Goal: Transaction & Acquisition: Subscribe to service/newsletter

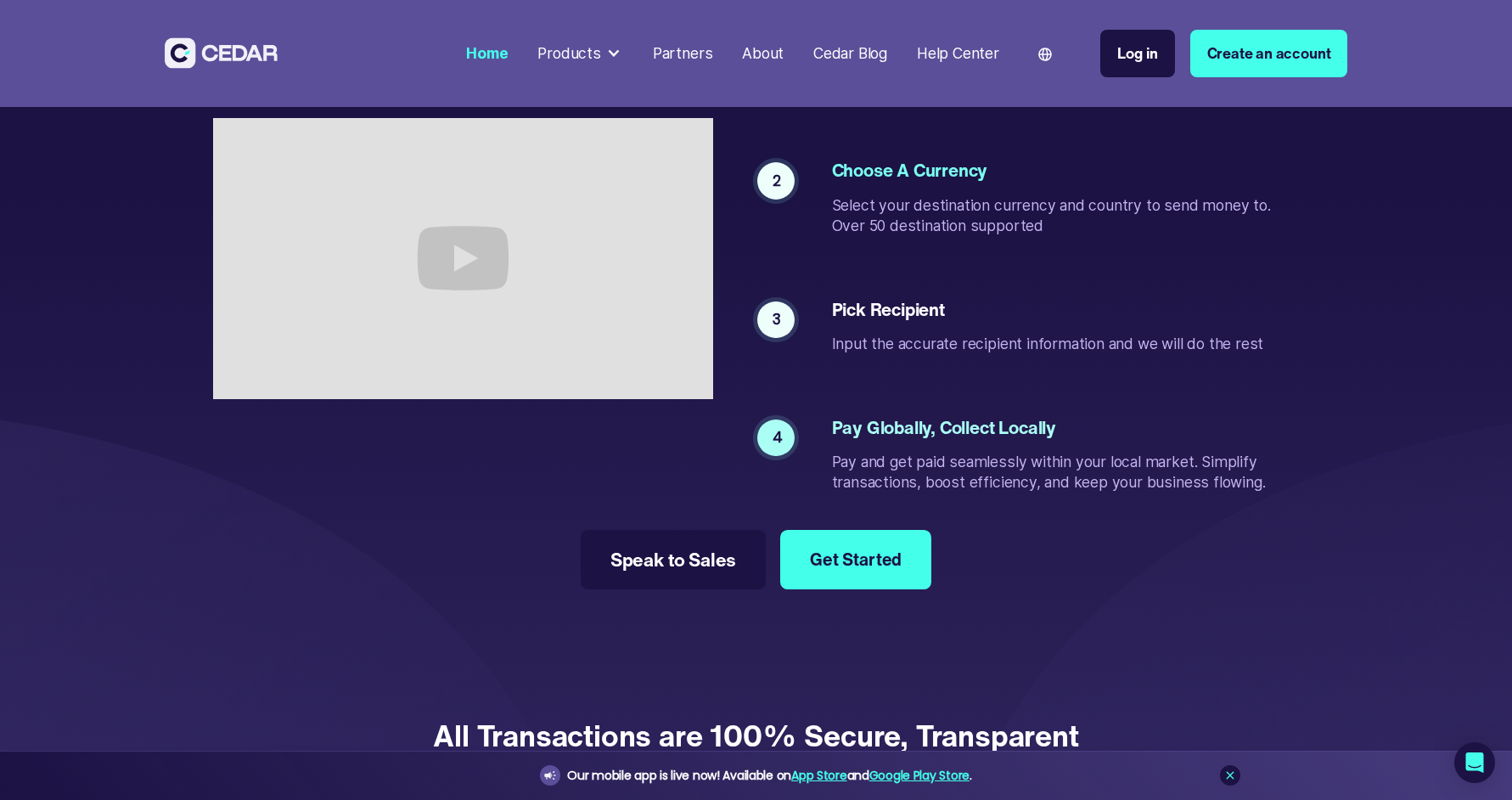
scroll to position [3820, 0]
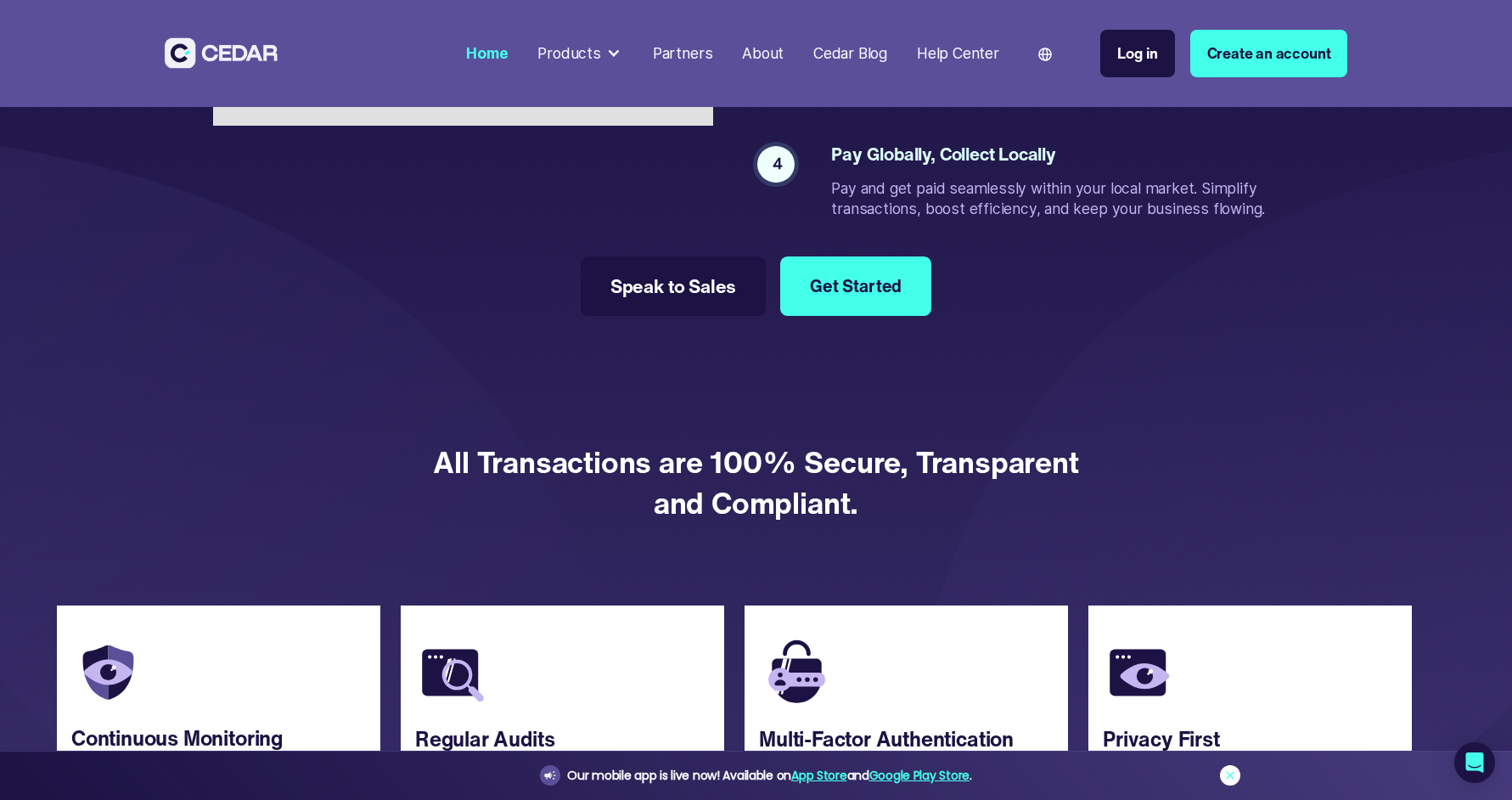
click at [1229, 777] on icon at bounding box center [1230, 776] width 14 height 14
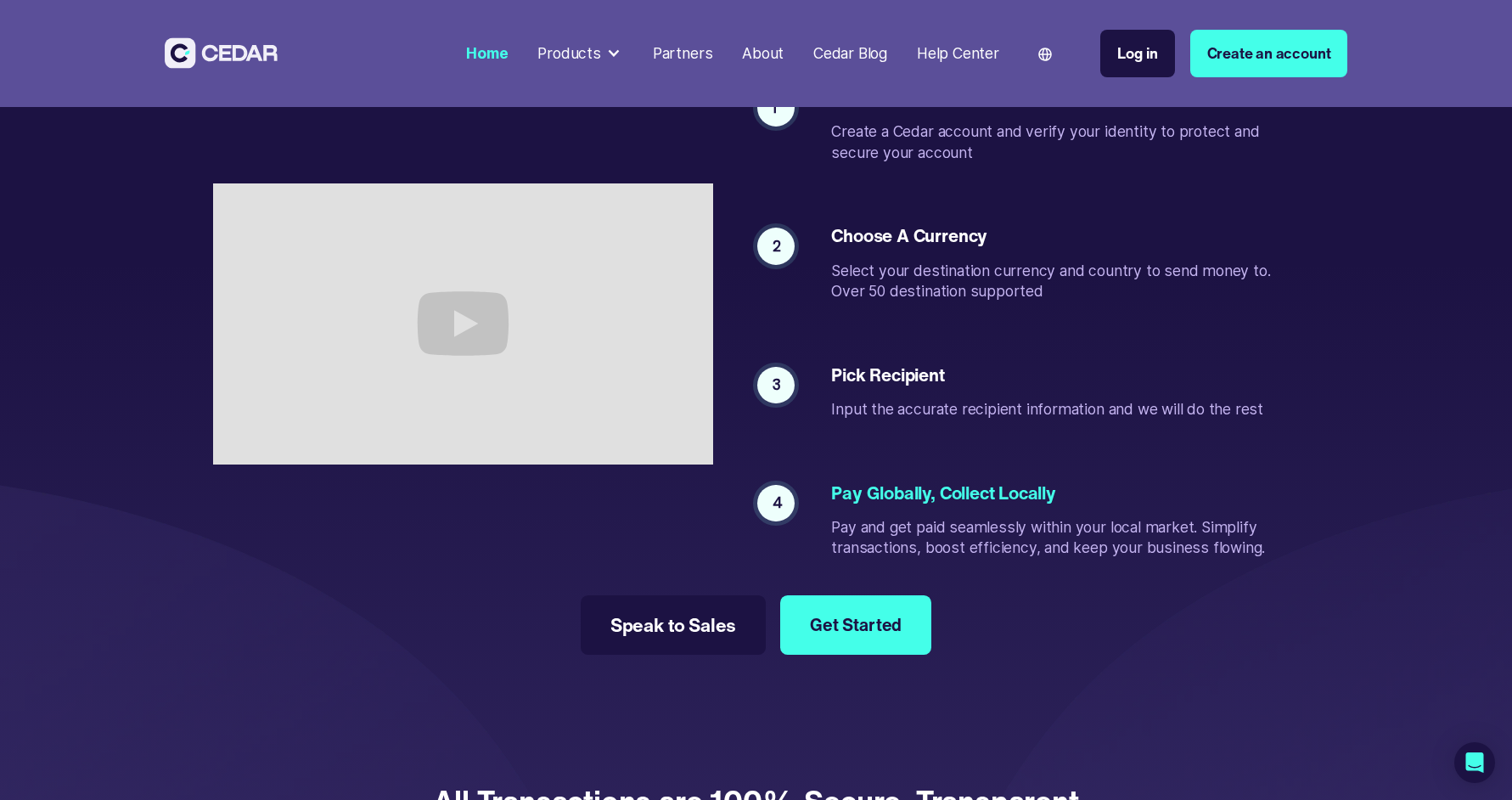
scroll to position [3481, 0]
click at [603, 50] on div "Products" at bounding box center [580, 53] width 100 height 37
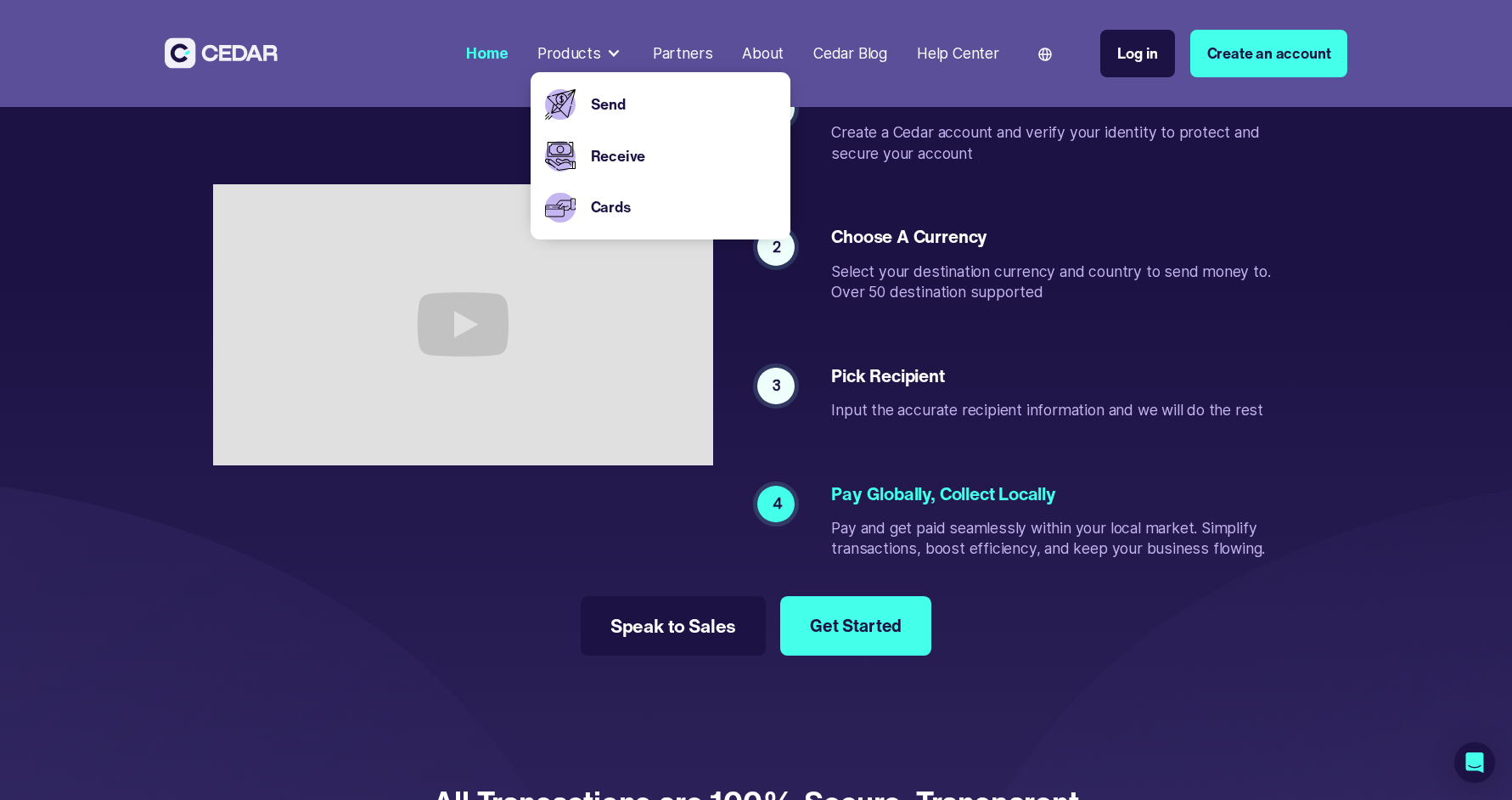
click at [619, 80] on div "Send" at bounding box center [679, 104] width 192 height 52
click at [609, 99] on link "Send" at bounding box center [683, 103] width 185 height 22
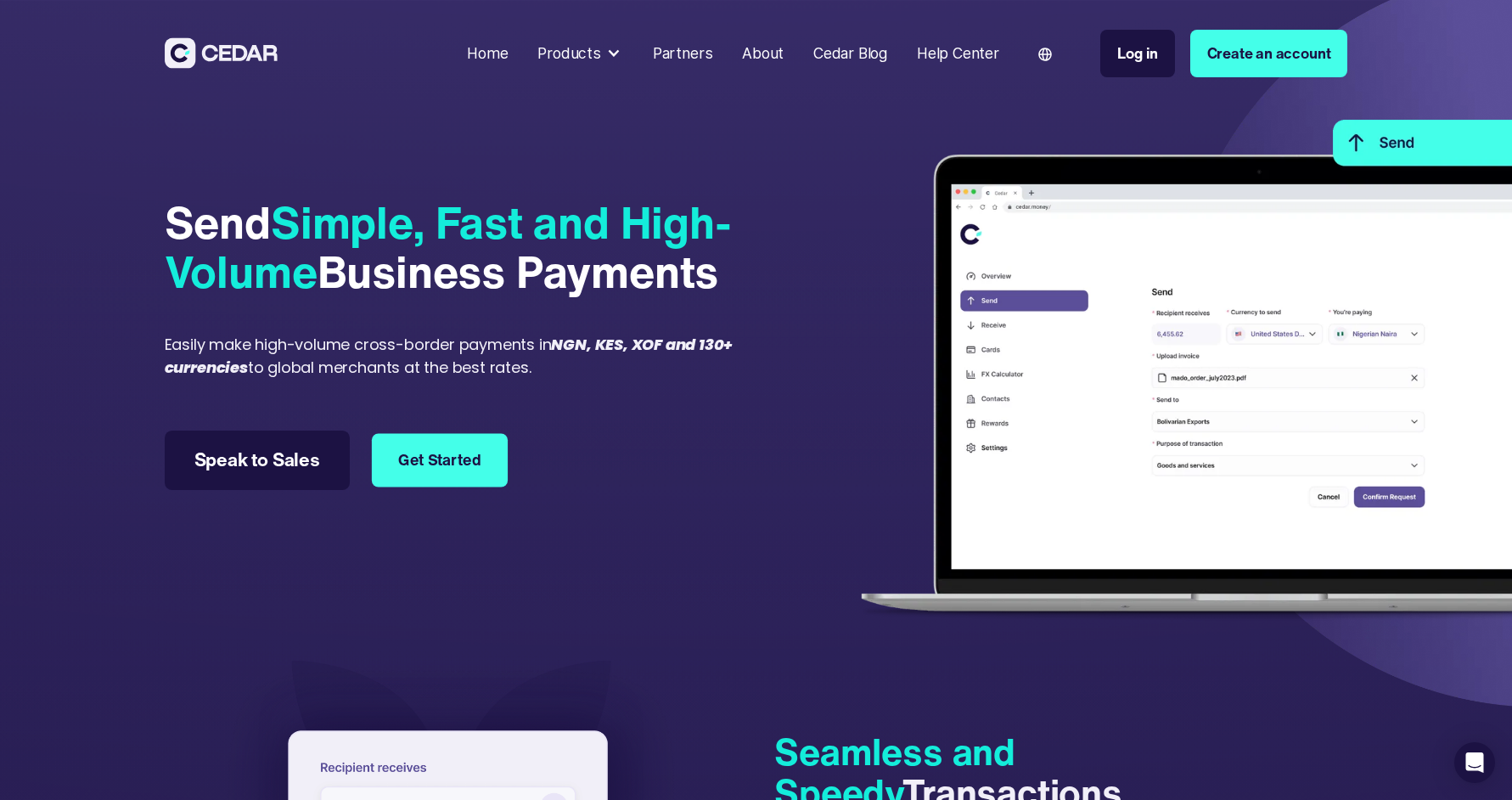
click at [460, 451] on link "Get Started" at bounding box center [440, 460] width 136 height 54
